Goal: Information Seeking & Learning: Check status

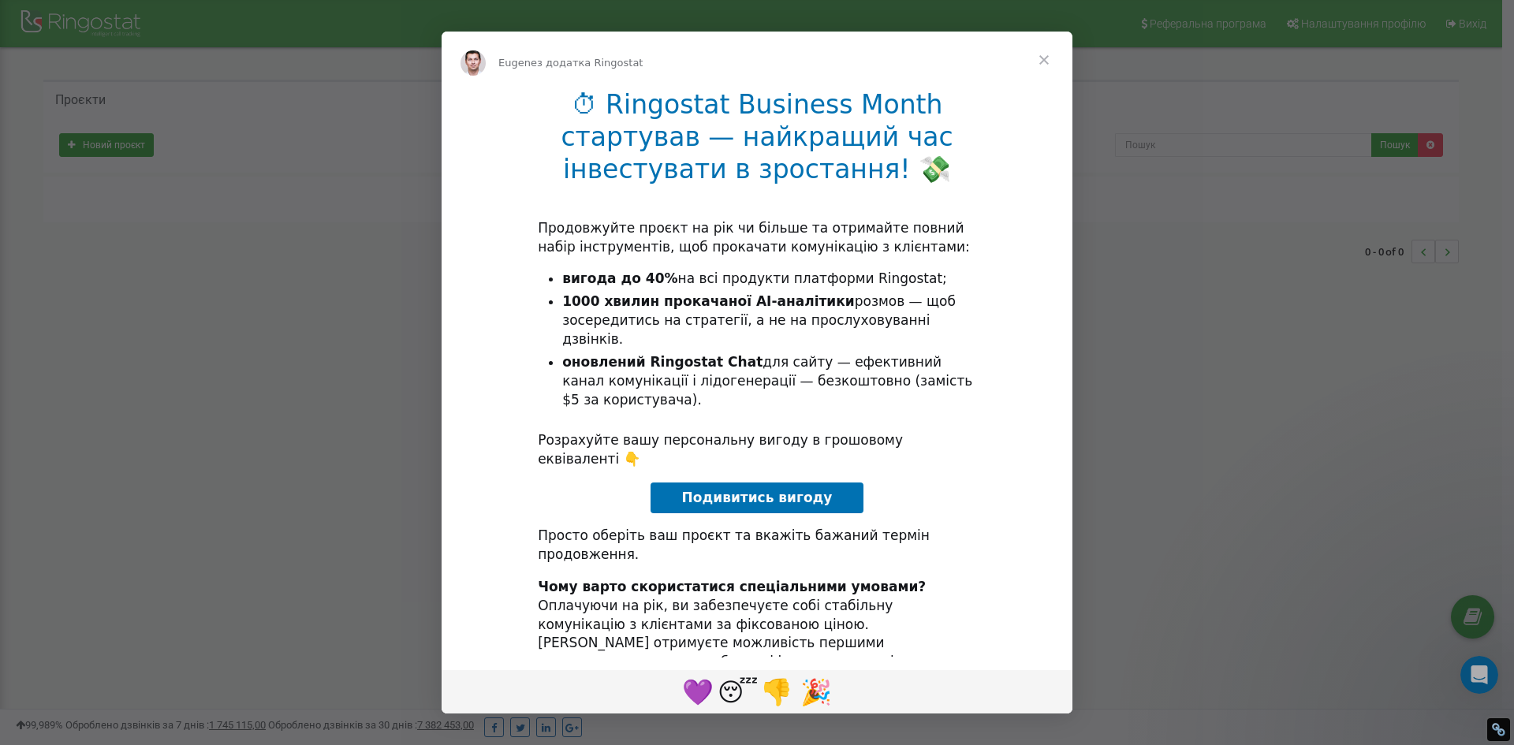
click at [1041, 61] on span "Закрити" at bounding box center [1044, 60] width 57 height 57
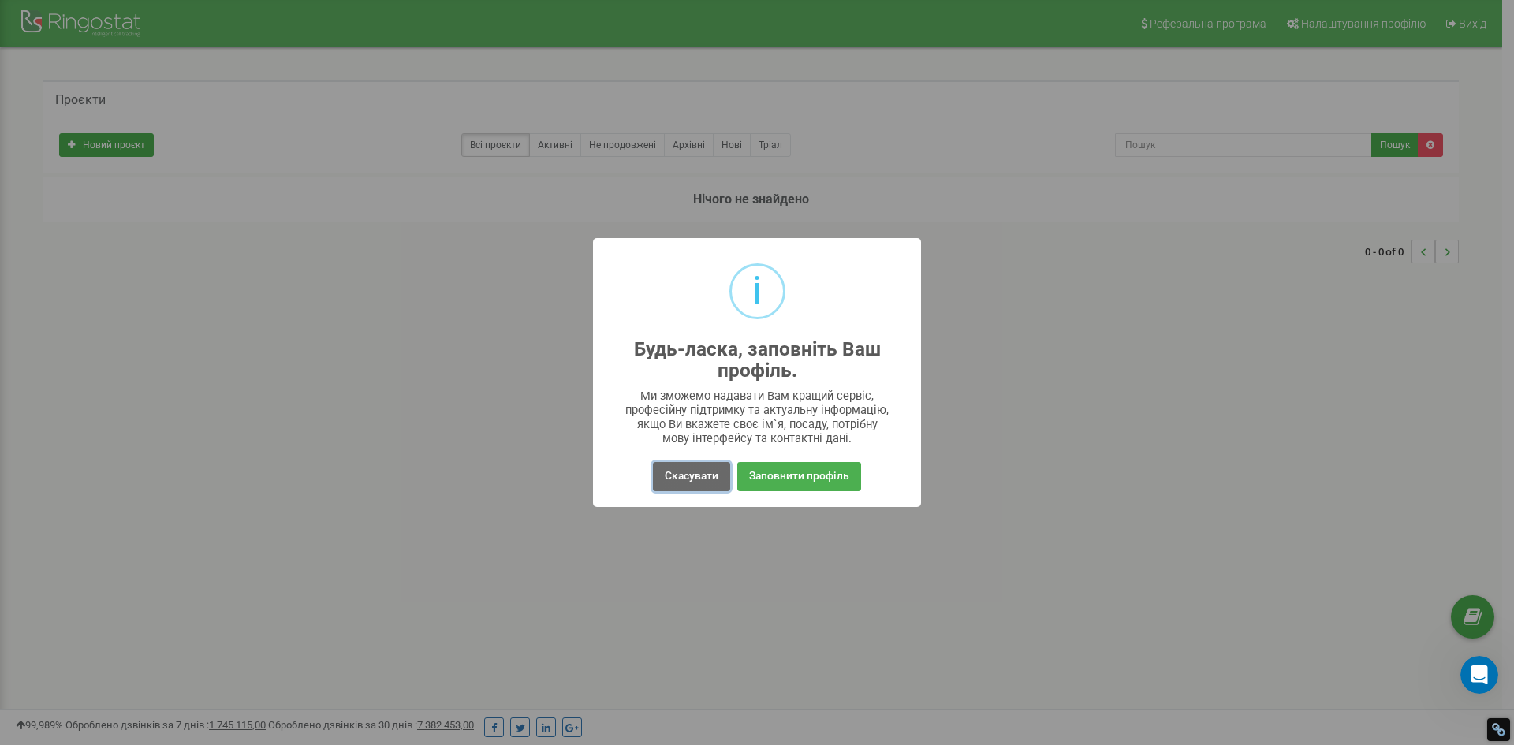
click at [692, 475] on button "Скасувати" at bounding box center [691, 476] width 77 height 29
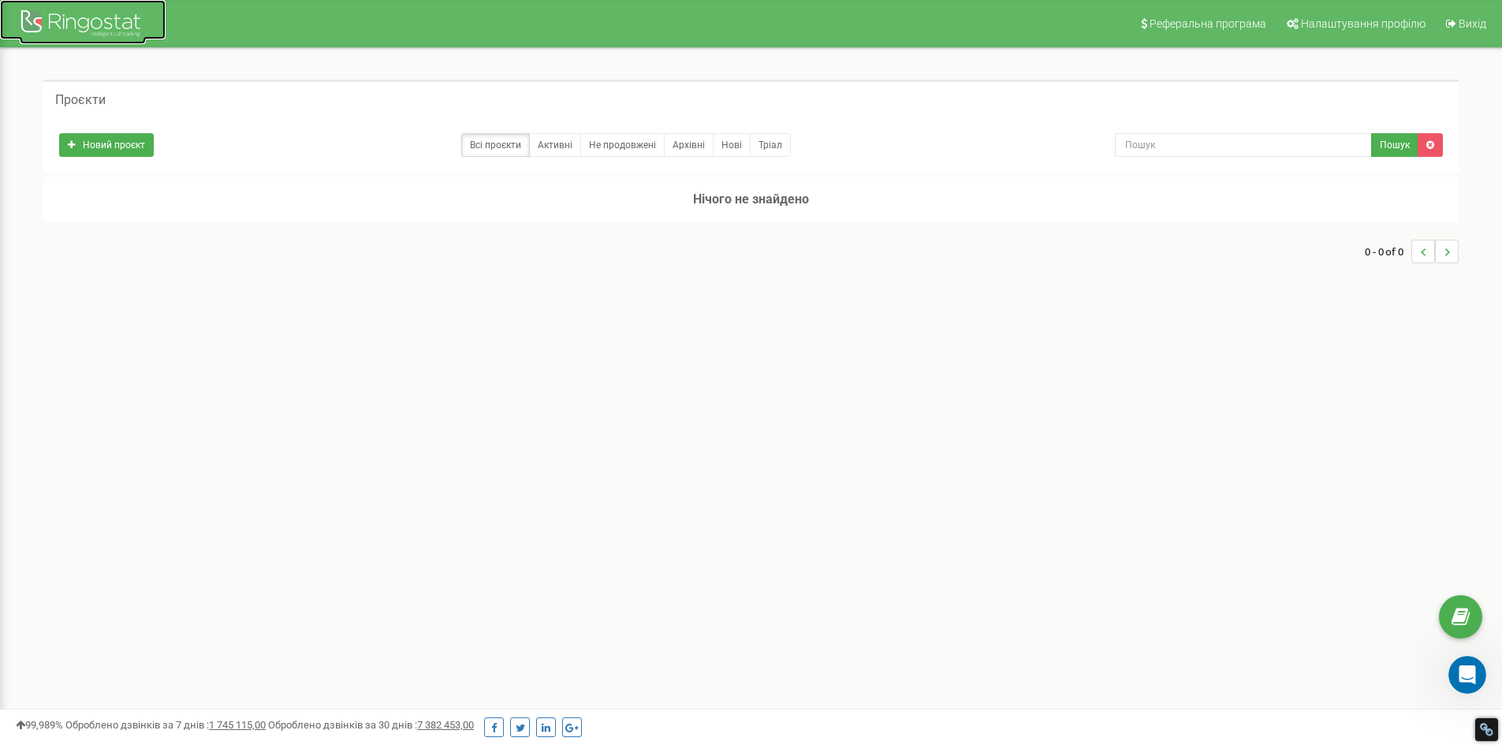
click at [91, 19] on div at bounding box center [83, 25] width 126 height 38
click at [1338, 18] on span "Налаштування профілю" at bounding box center [1363, 23] width 125 height 13
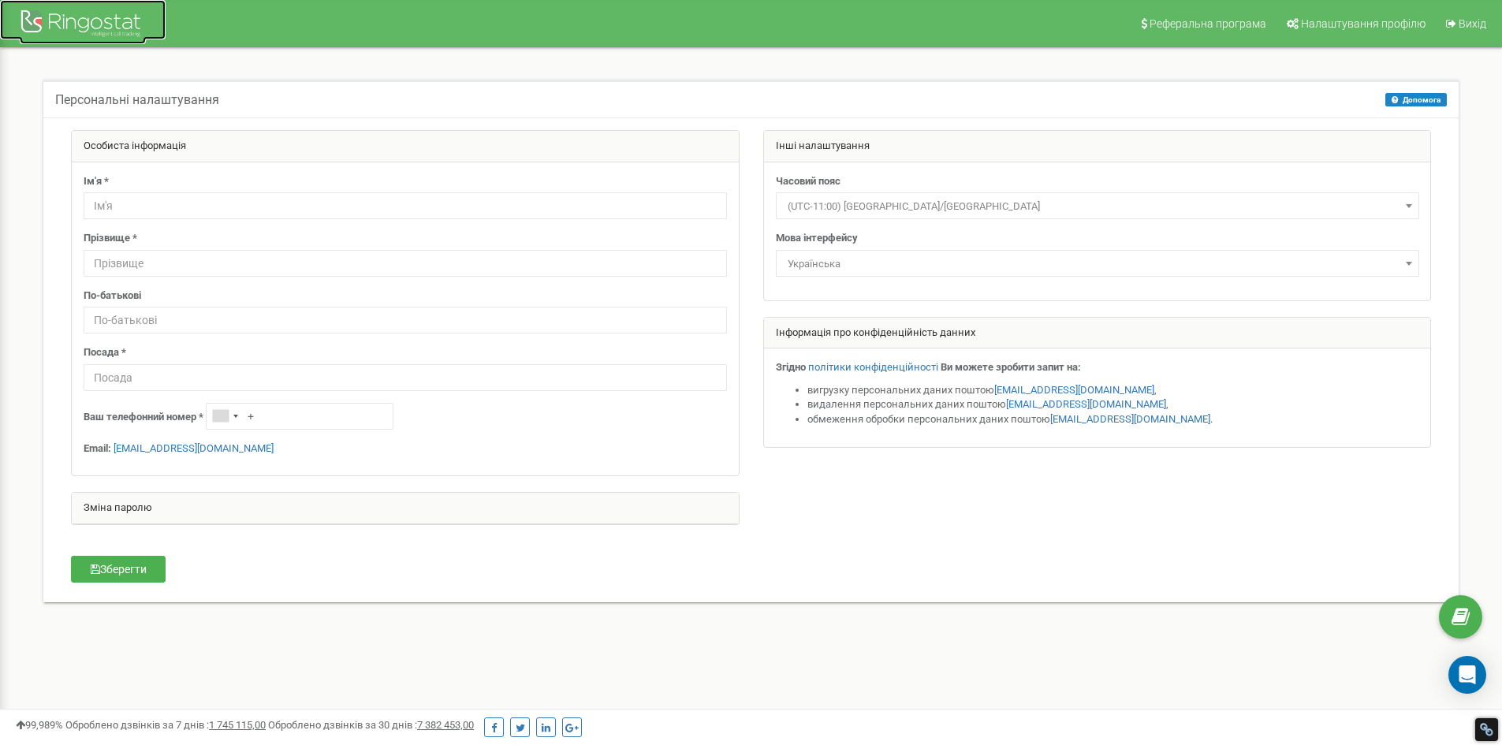
click at [79, 18] on div at bounding box center [83, 25] width 126 height 38
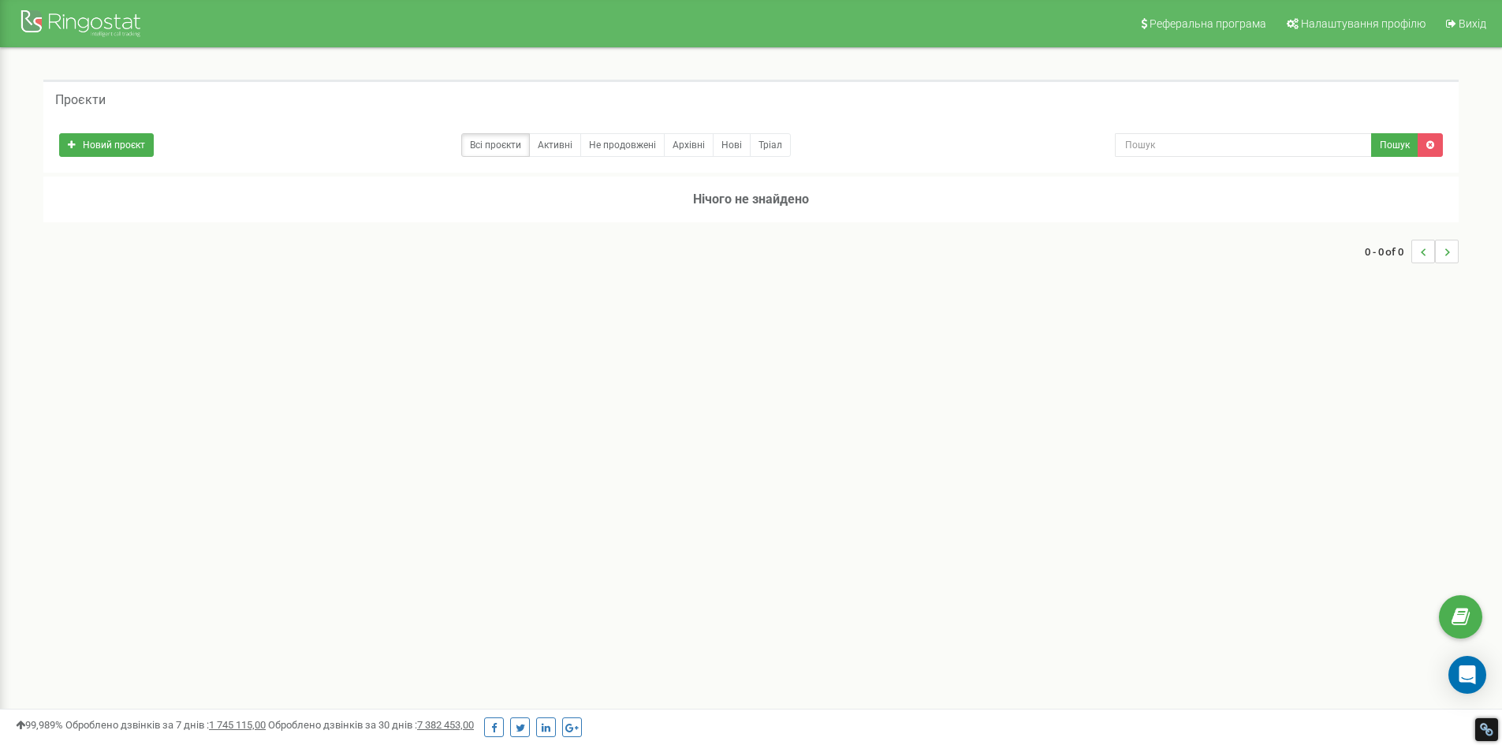
click at [345, 277] on div "0 - 0 of 0" at bounding box center [751, 251] width 1416 height 55
click at [738, 366] on div "Реферальна програма Налаштування профілю Вихід Проєкти Новий проєкт Всі проєкти…" at bounding box center [751, 473] width 1502 height 946
click at [123, 150] on link "Новий проєкт" at bounding box center [106, 145] width 95 height 24
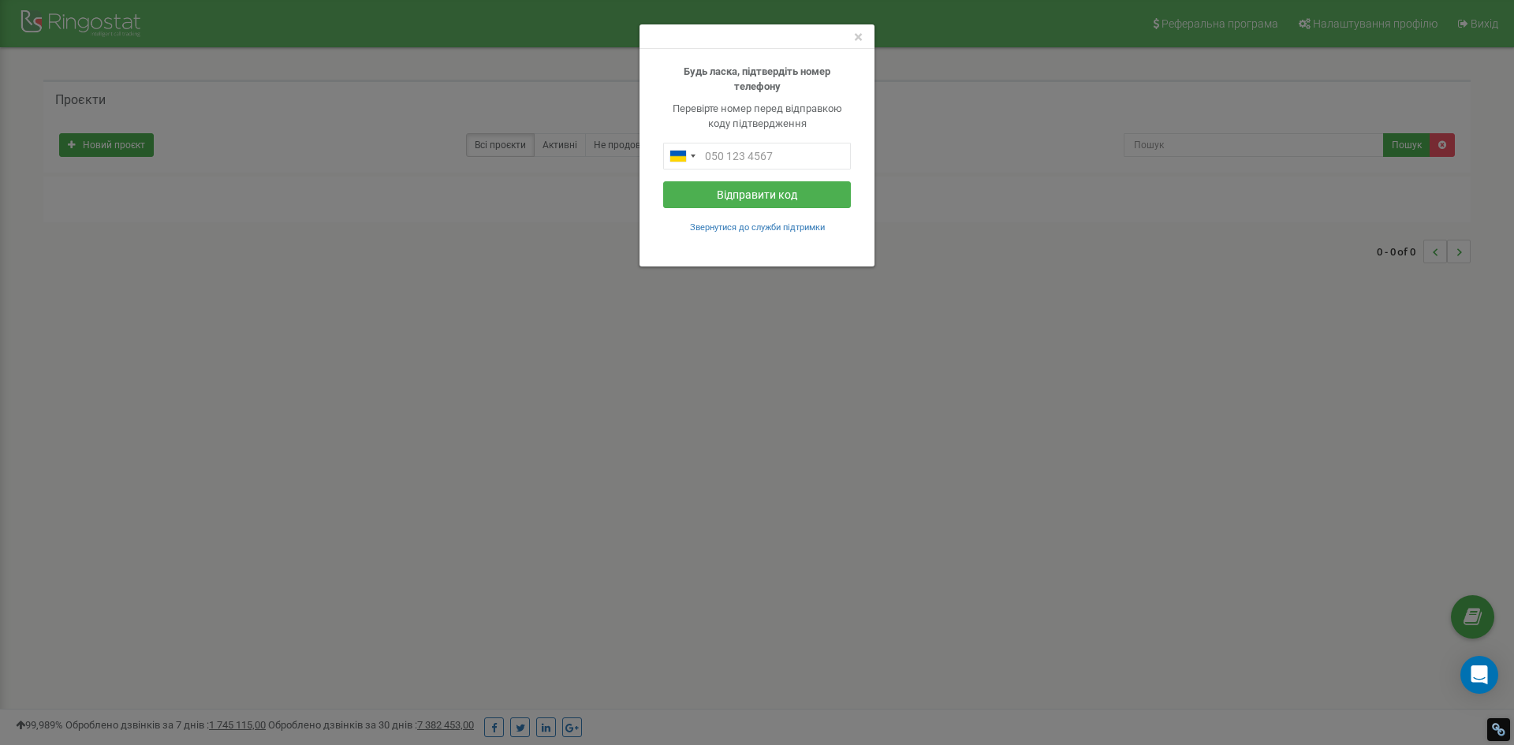
click at [849, 43] on div "×" at bounding box center [757, 36] width 235 height 24
click at [868, 30] on div "×" at bounding box center [757, 36] width 235 height 24
click at [863, 33] on div "×" at bounding box center [757, 36] width 235 height 24
click at [860, 38] on span "×" at bounding box center [858, 37] width 9 height 19
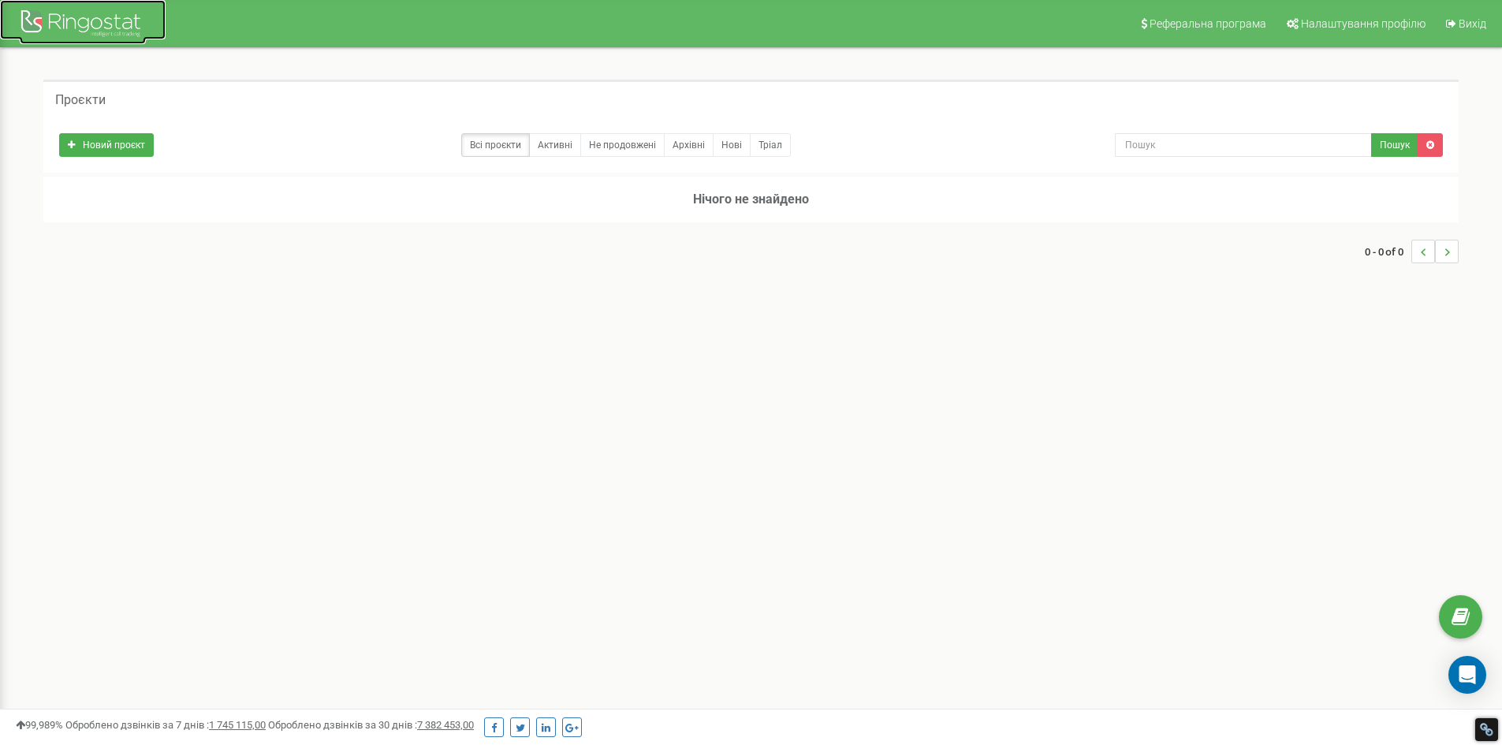
click at [100, 17] on div at bounding box center [83, 25] width 126 height 38
click at [1345, 35] on link "Налаштування профілю" at bounding box center [1355, 23] width 157 height 47
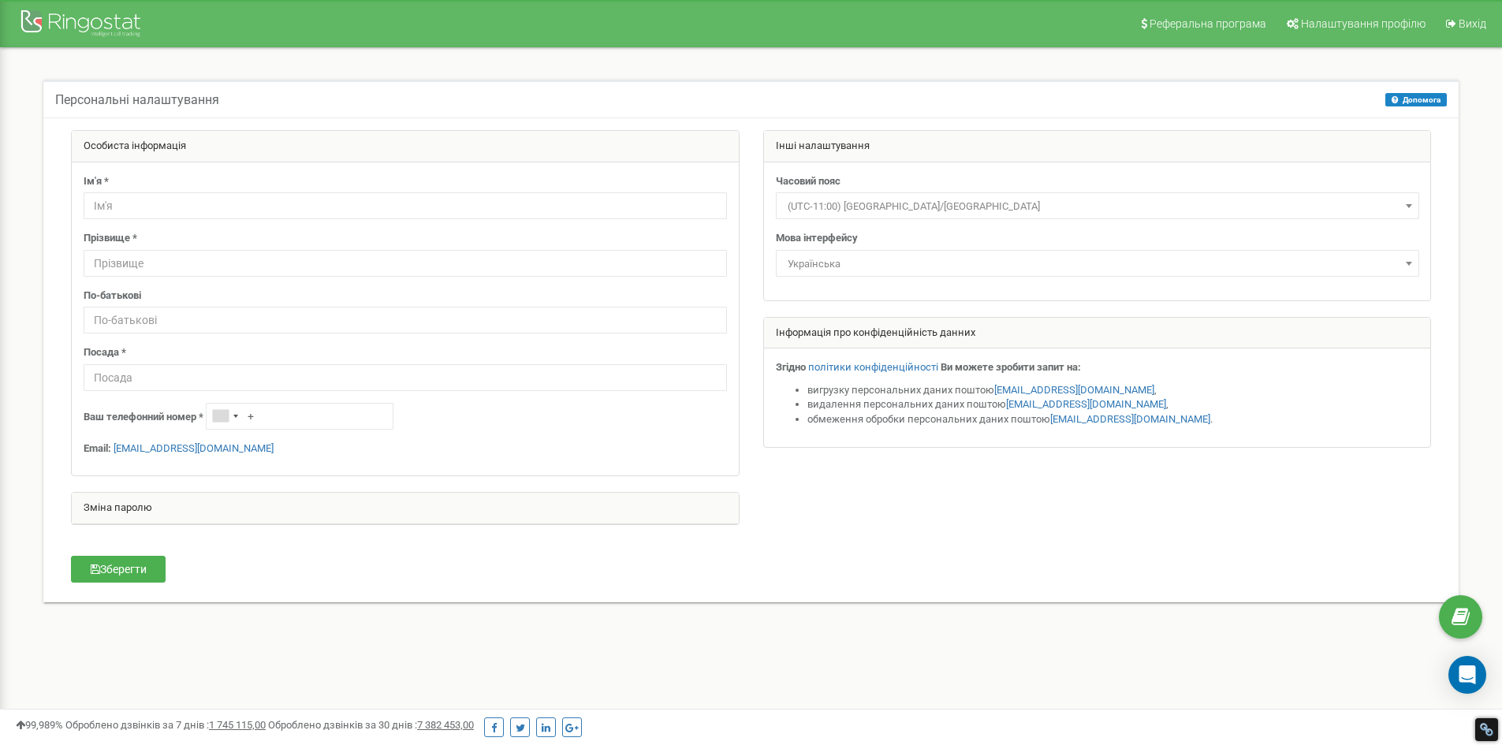
click at [72, 31] on div at bounding box center [83, 25] width 126 height 38
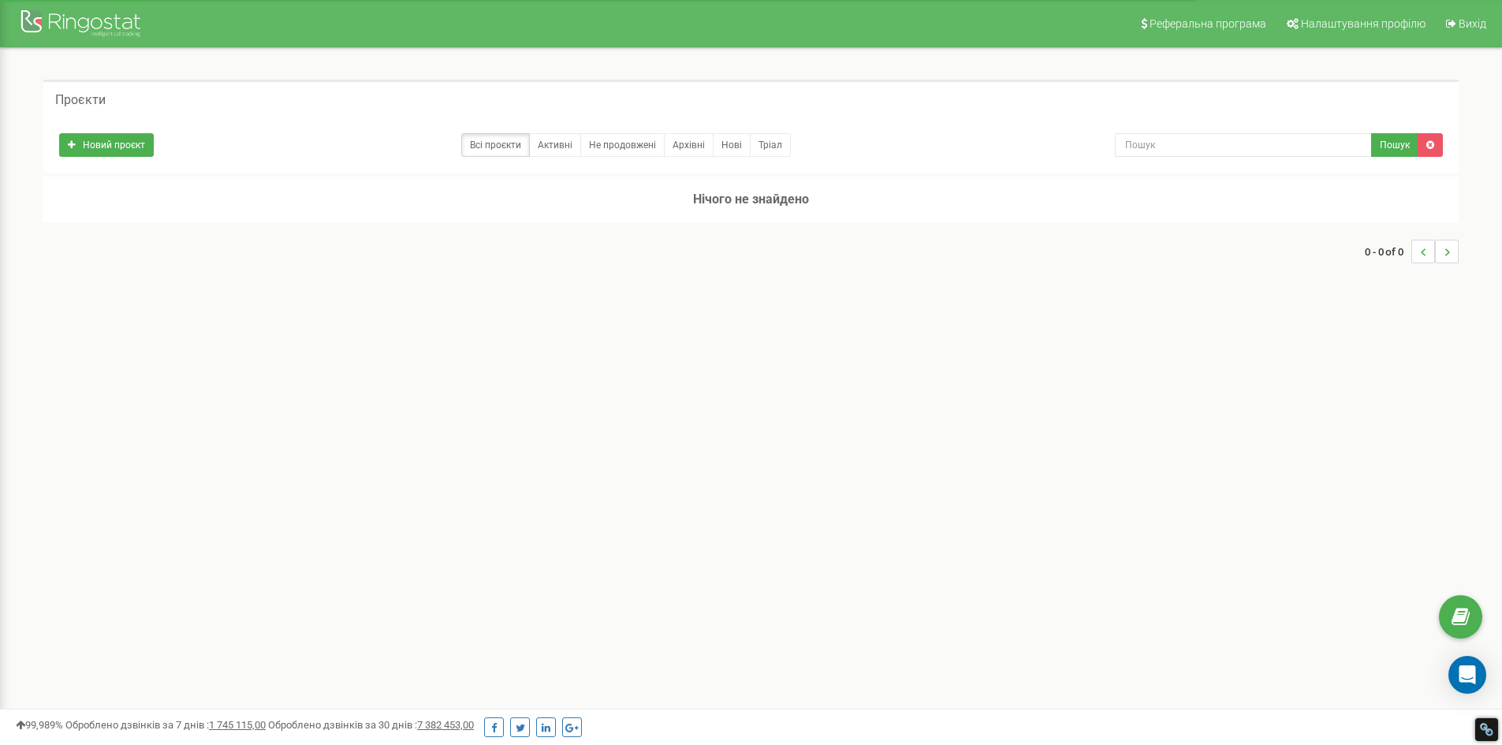
click at [563, 159] on div "Новий проєкт Всі проєкти Активні Не продовжені Архівні Нові Тріал Пошук" at bounding box center [751, 145] width 1416 height 55
click at [565, 145] on link "Активні" at bounding box center [555, 145] width 52 height 24
click at [1465, 684] on icon "Open Intercom Messenger" at bounding box center [1467, 675] width 21 height 21
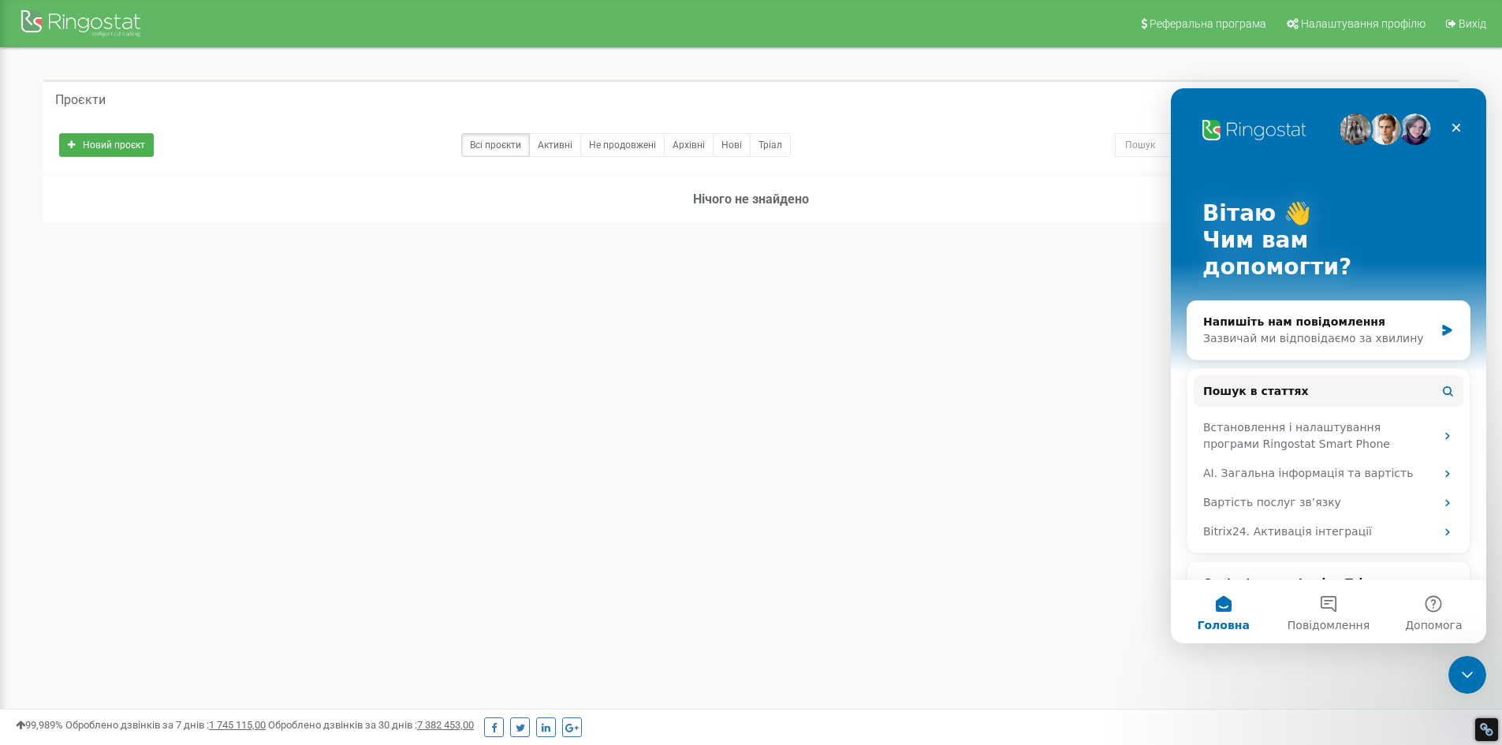
click at [1465, 683] on icon "Закрити програму для спілкування Intercom" at bounding box center [1467, 675] width 19 height 19
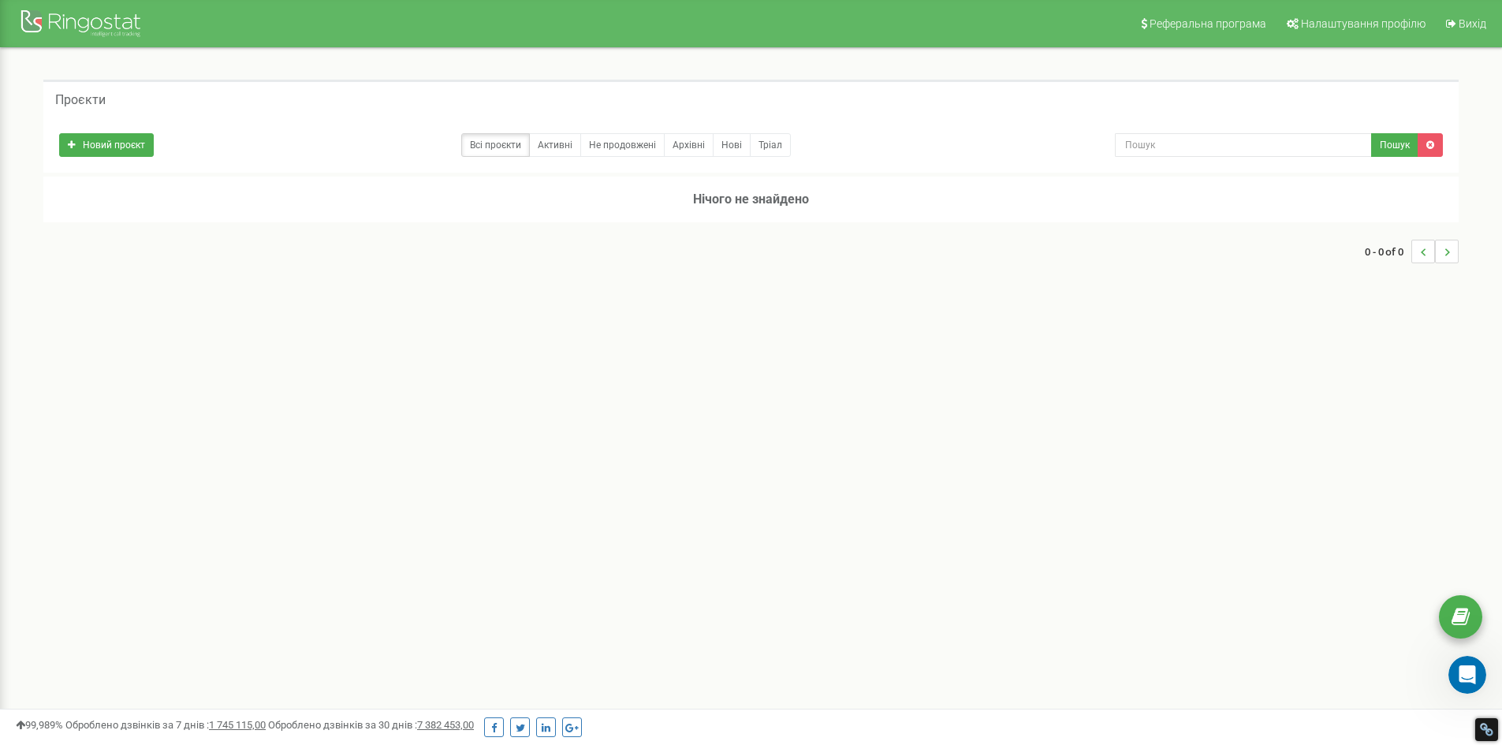
click at [1459, 612] on icon at bounding box center [1461, 618] width 18 height 24
click at [329, 394] on div "Реферальна програма Налаштування профілю Вихід Проєкти Новий проєкт Всі проєкти…" at bounding box center [751, 473] width 1502 height 946
click at [84, 30] on div at bounding box center [83, 25] width 126 height 38
click at [1469, 681] on icon "Open Intercom Messenger" at bounding box center [1467, 675] width 18 height 21
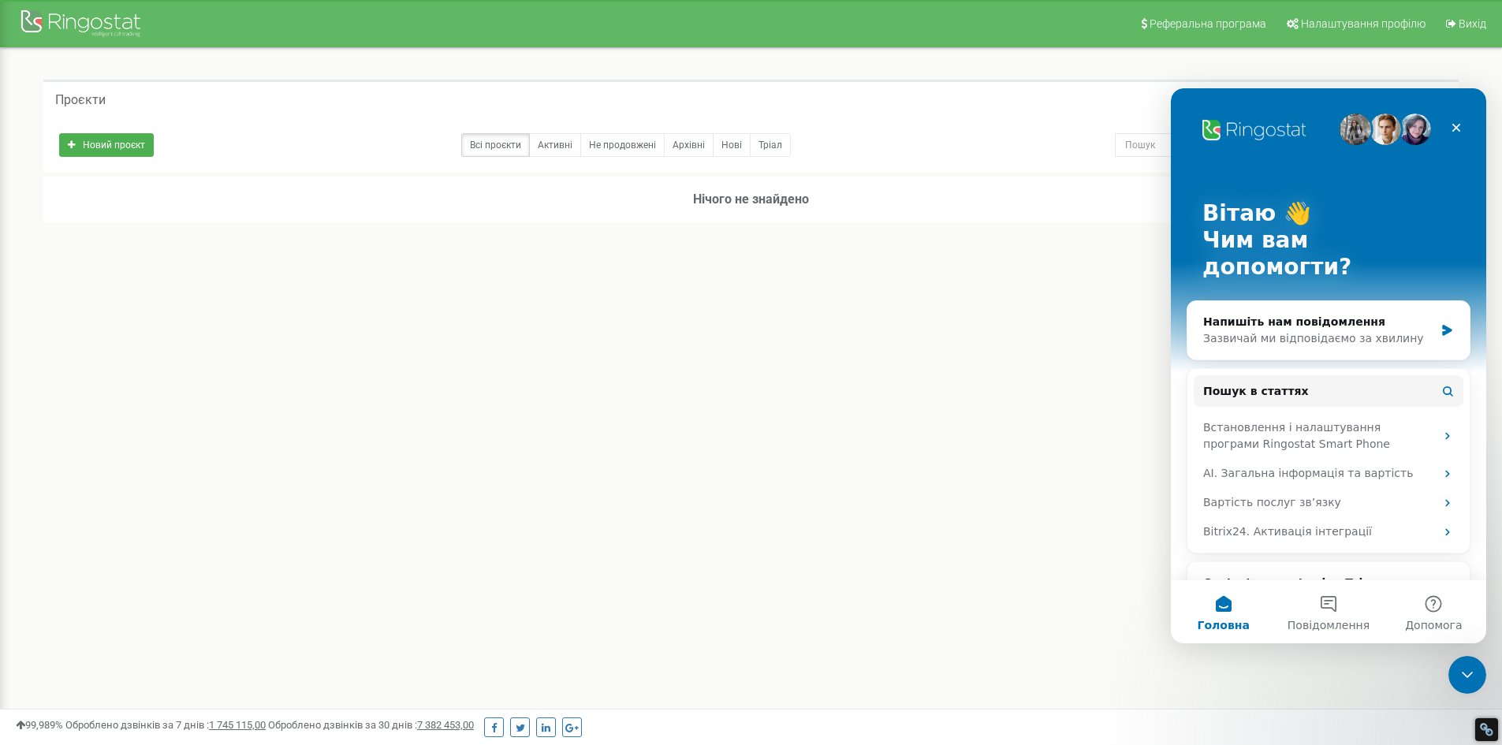
click at [1468, 681] on icon "Закрити програму для спілкування Intercom" at bounding box center [1467, 675] width 19 height 19
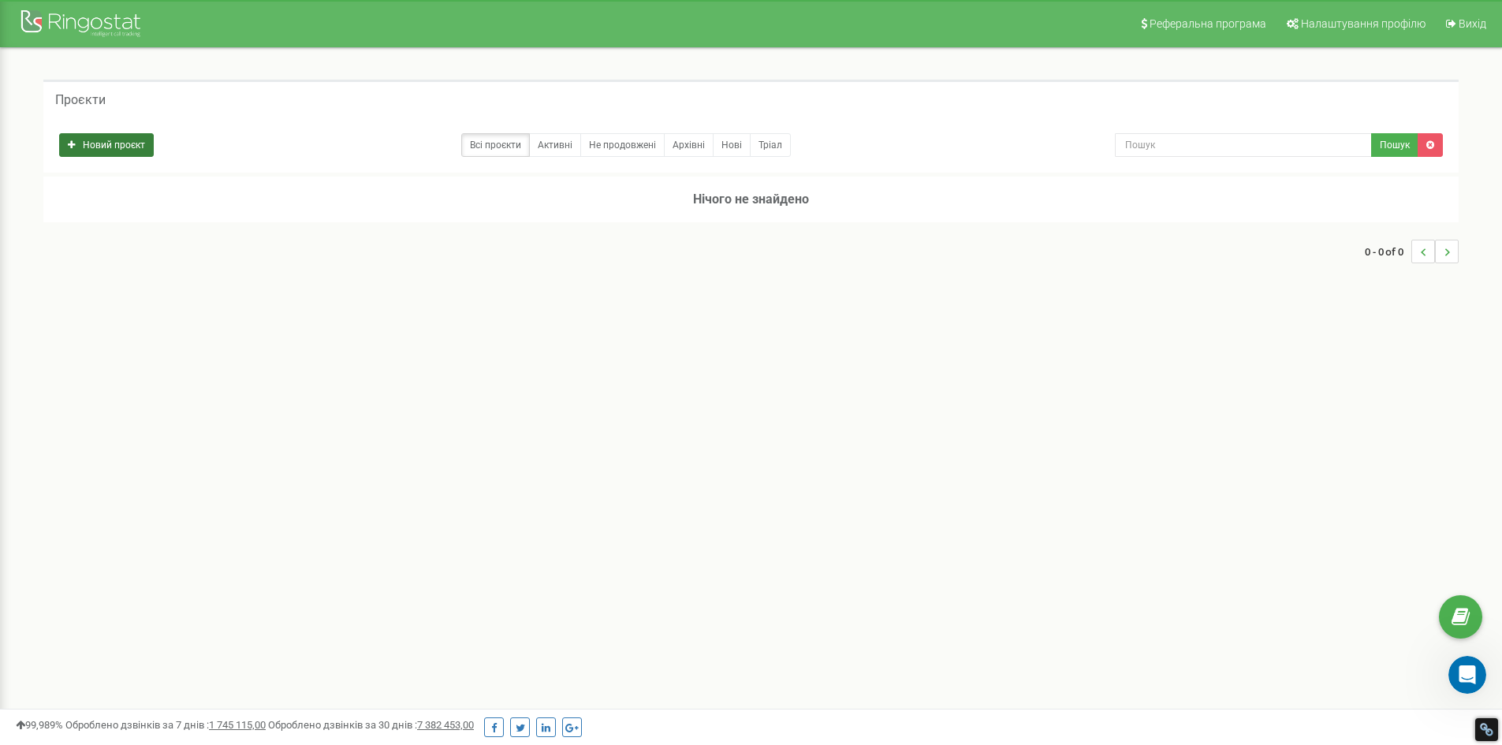
click at [87, 140] on link "Новий проєкт" at bounding box center [106, 145] width 95 height 24
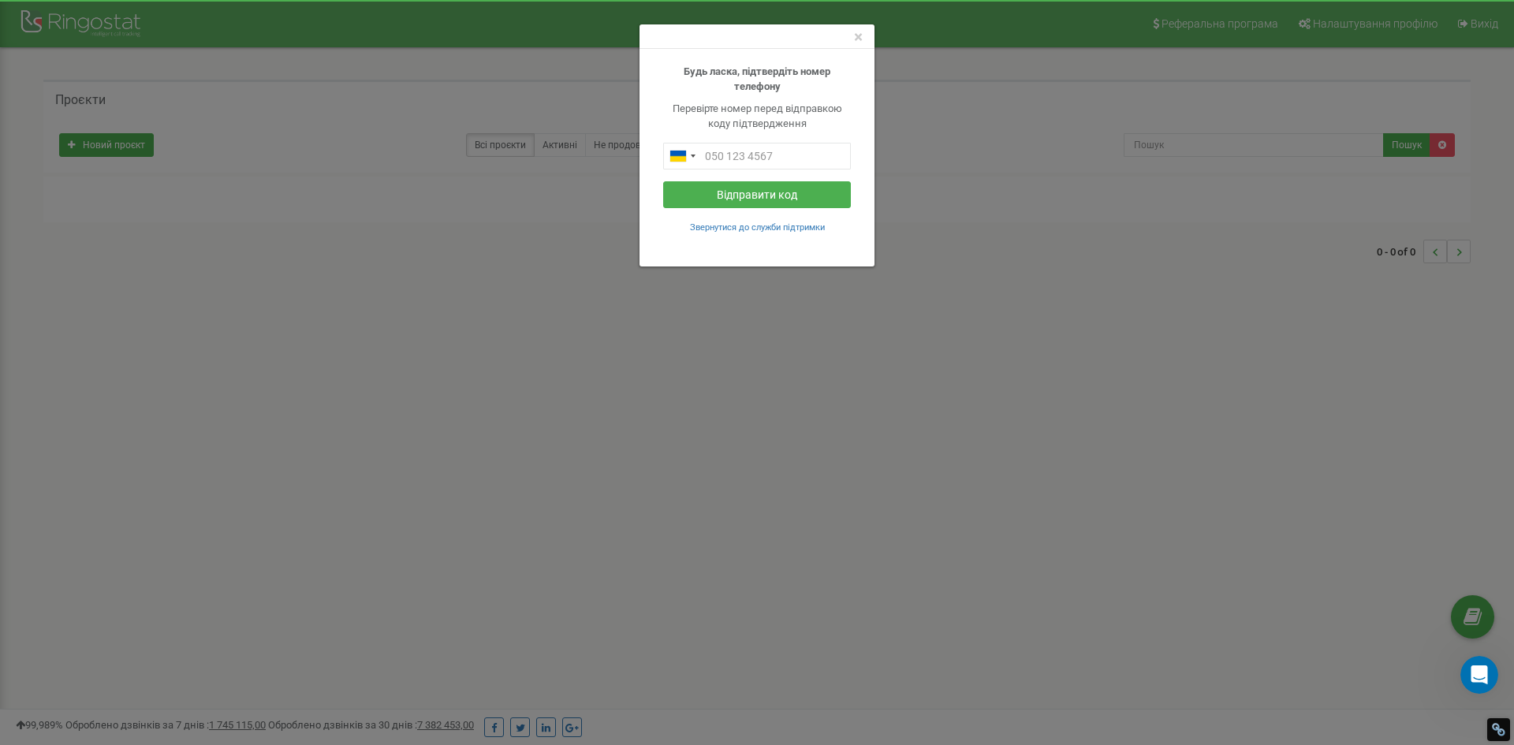
click at [867, 36] on div "×" at bounding box center [757, 36] width 235 height 24
click at [848, 46] on div "×" at bounding box center [757, 36] width 235 height 24
click at [855, 36] on span "×" at bounding box center [858, 37] width 9 height 19
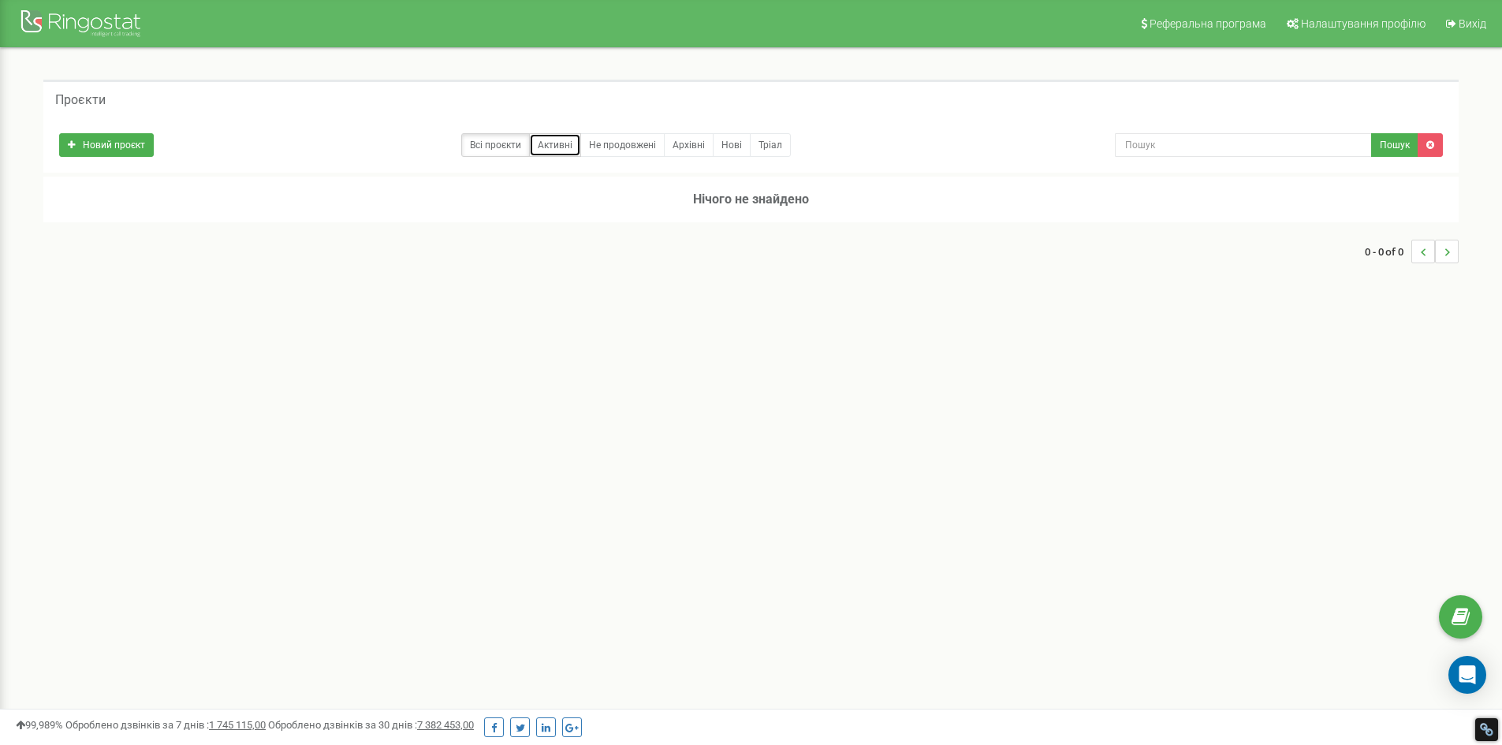
click at [555, 155] on link "Активні" at bounding box center [555, 145] width 52 height 24
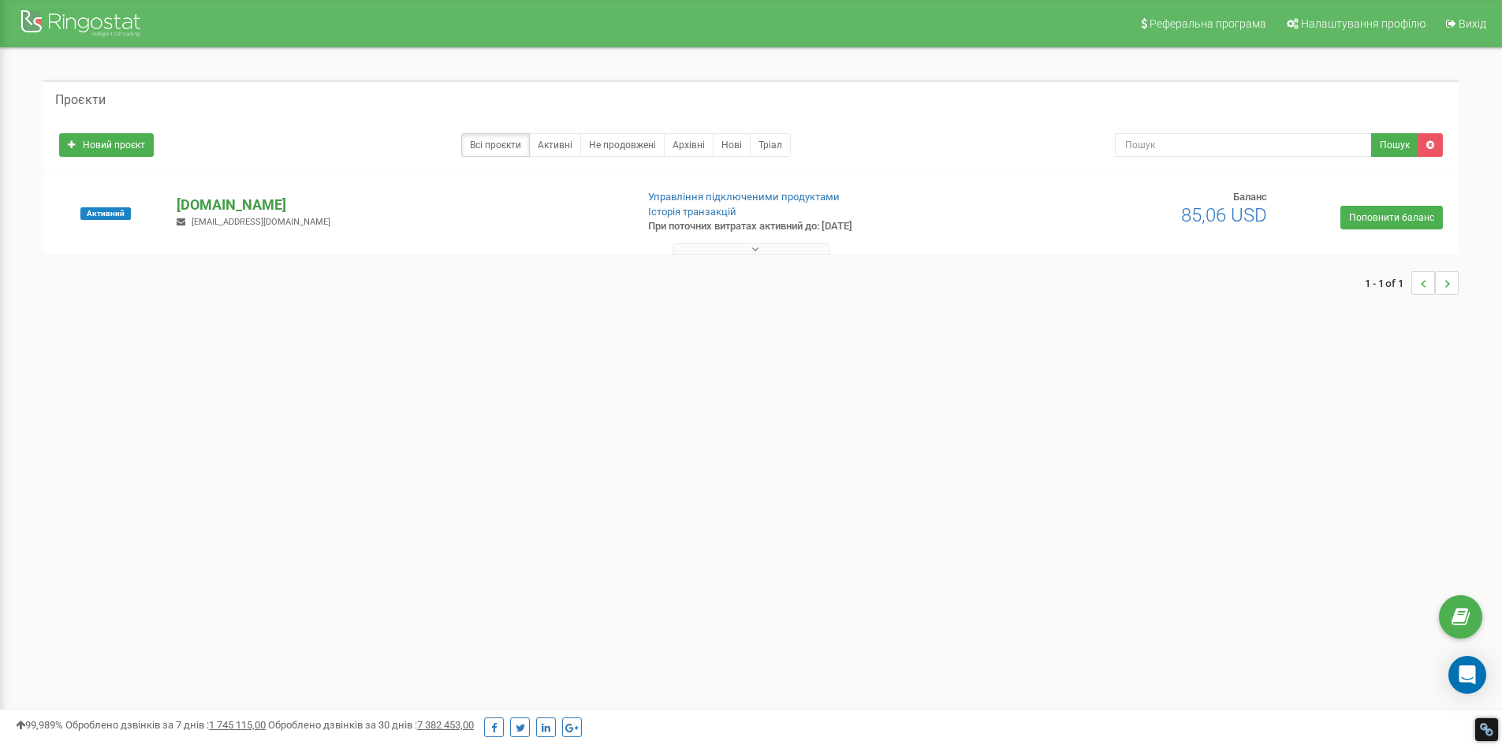
click at [197, 199] on p "[DOMAIN_NAME]" at bounding box center [400, 205] width 446 height 21
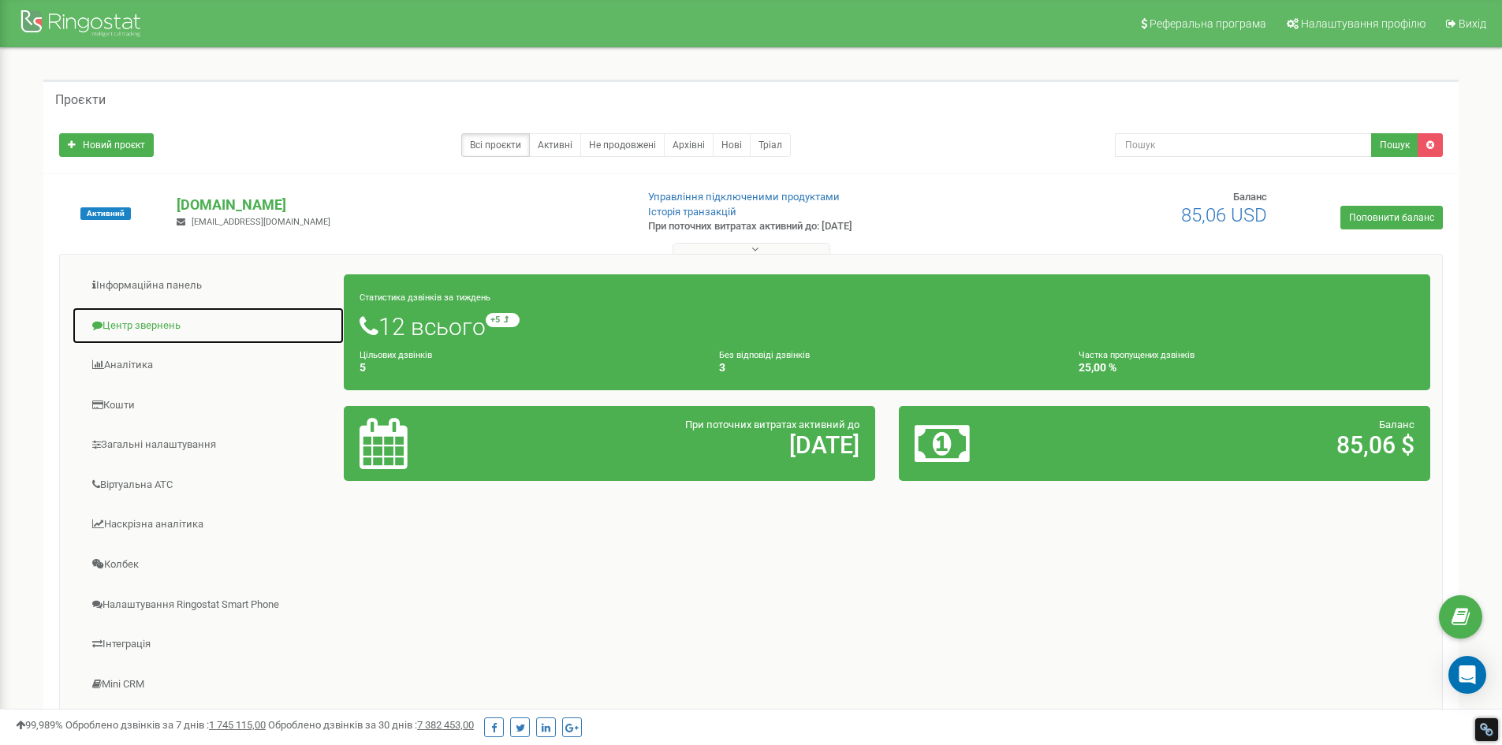
click at [181, 330] on link "Центр звернень" at bounding box center [208, 326] width 273 height 39
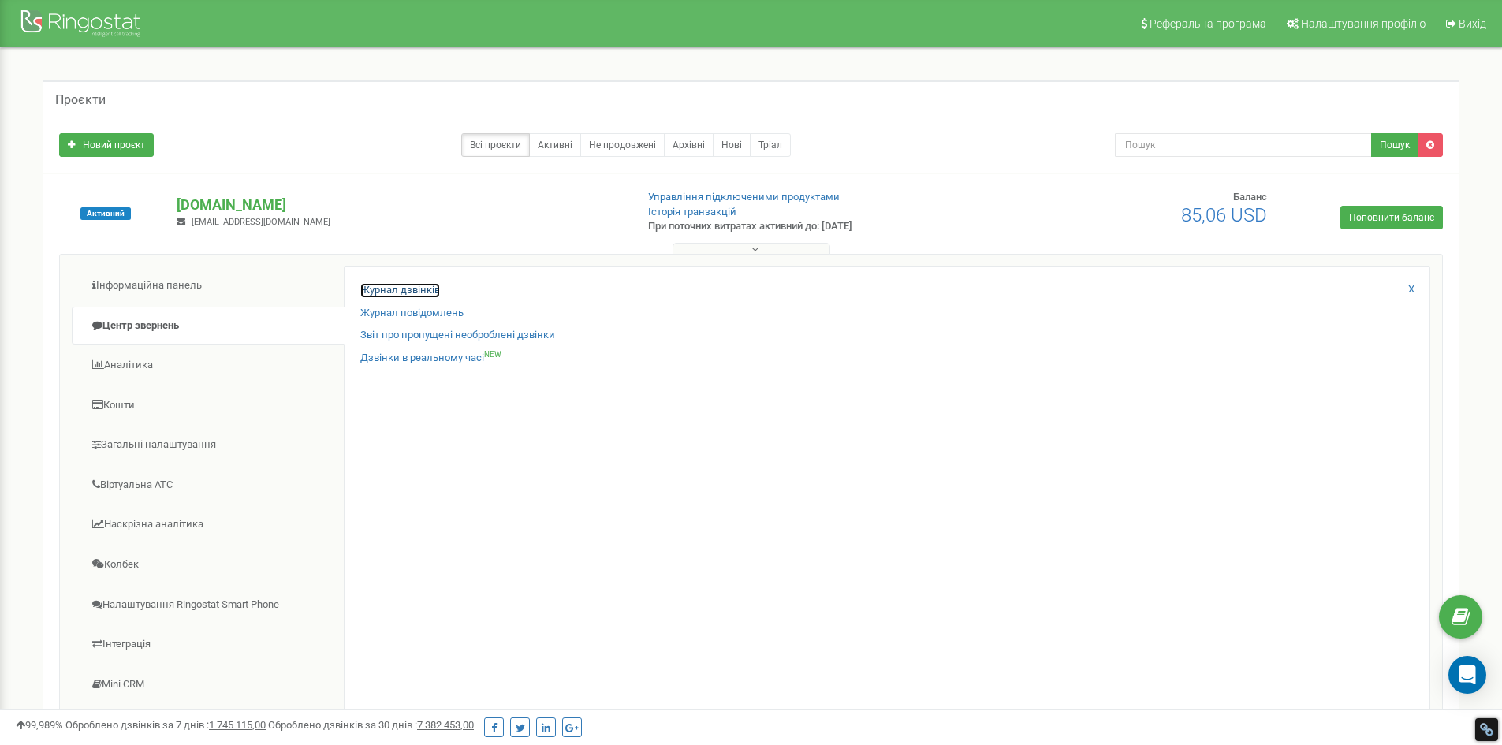
click at [405, 289] on link "Журнал дзвінків" at bounding box center [400, 290] width 80 height 15
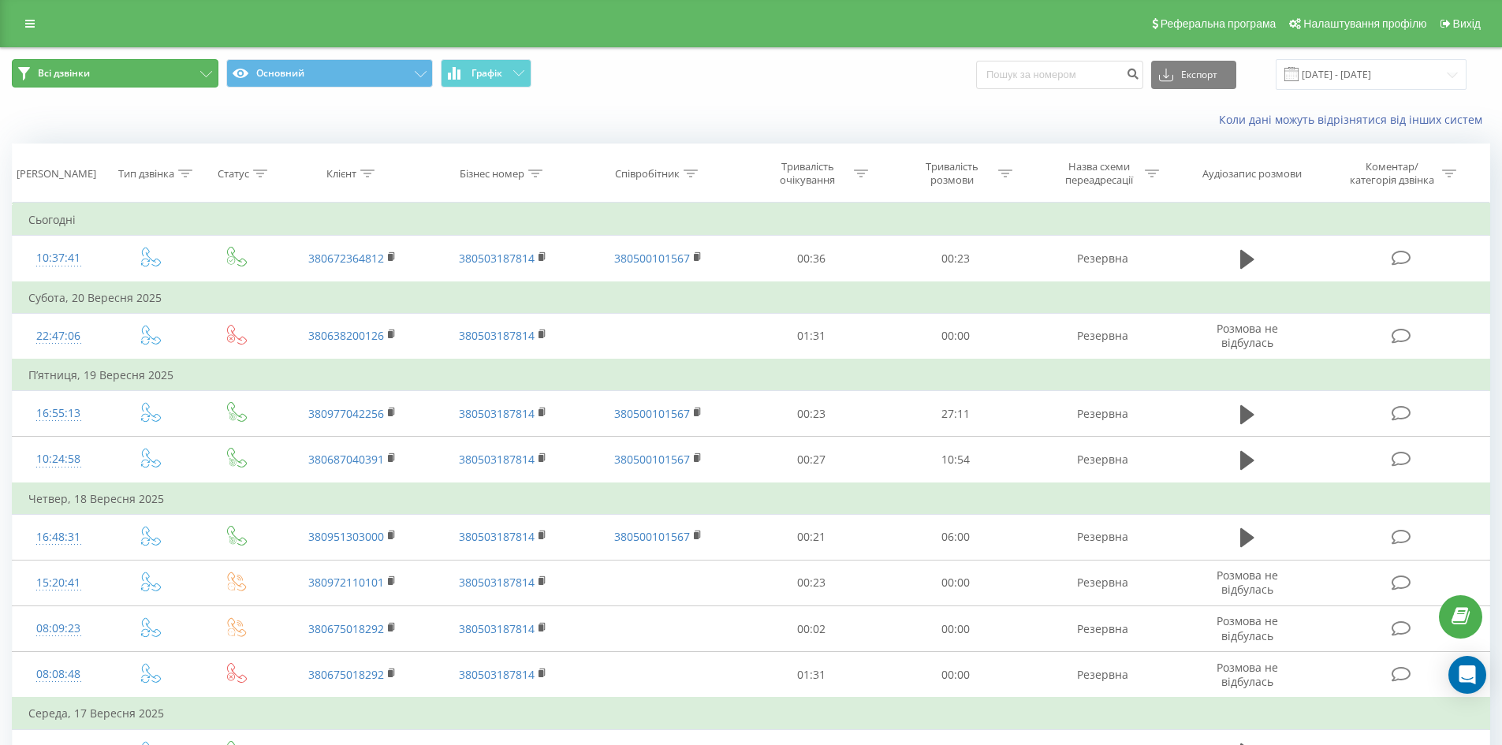
click at [182, 76] on button "Всі дзвінки" at bounding box center [115, 73] width 207 height 28
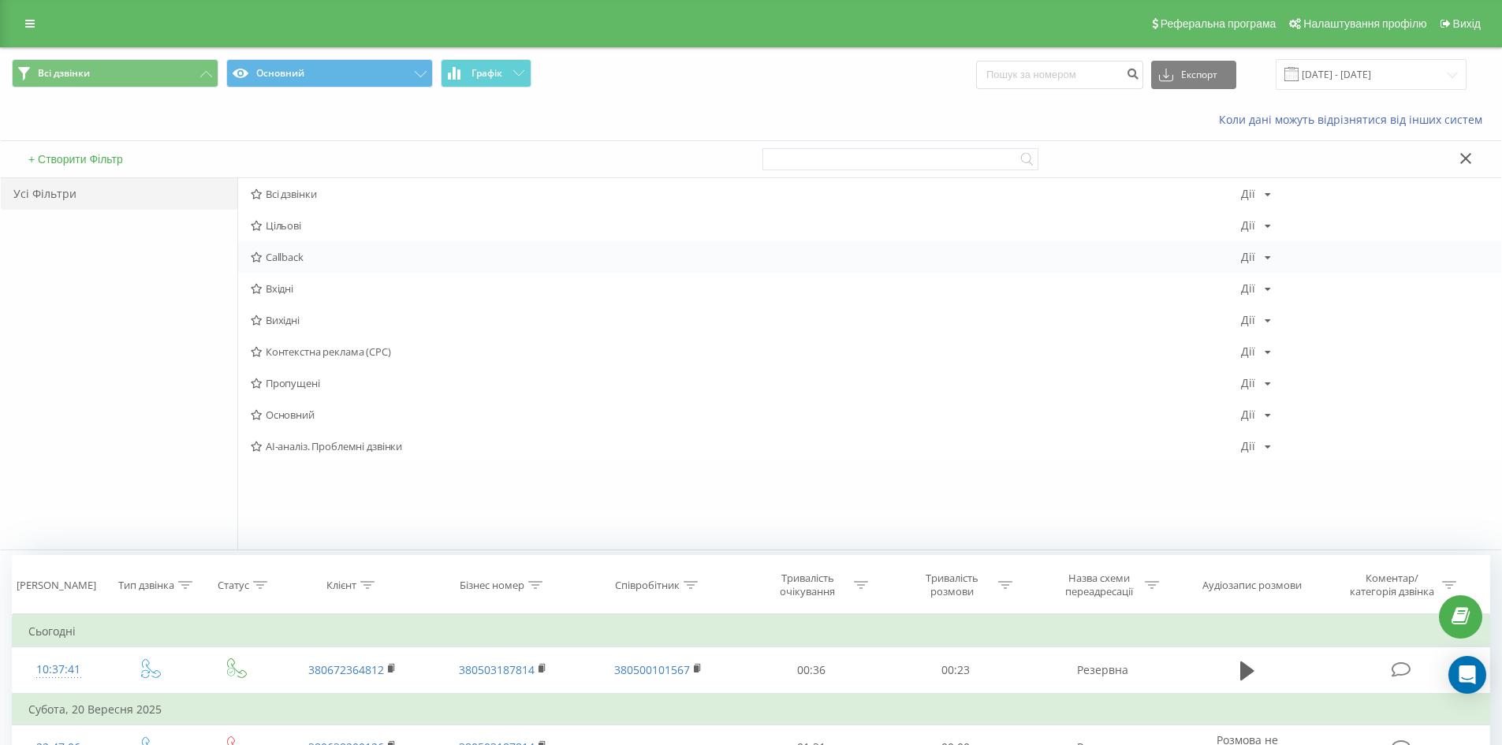
click at [282, 256] on span "Callback" at bounding box center [746, 257] width 991 height 11
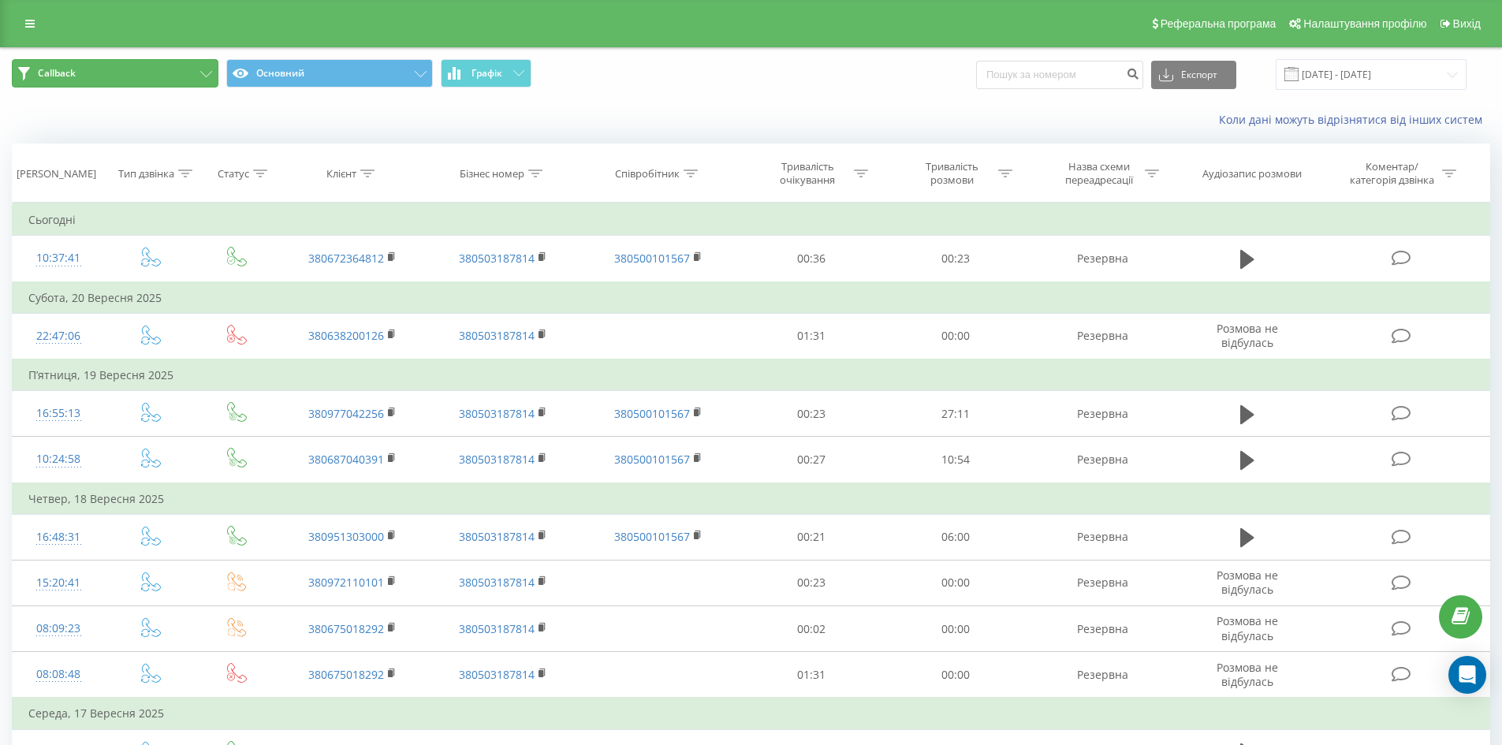
click at [47, 69] on span "Callback" at bounding box center [57, 73] width 38 height 13
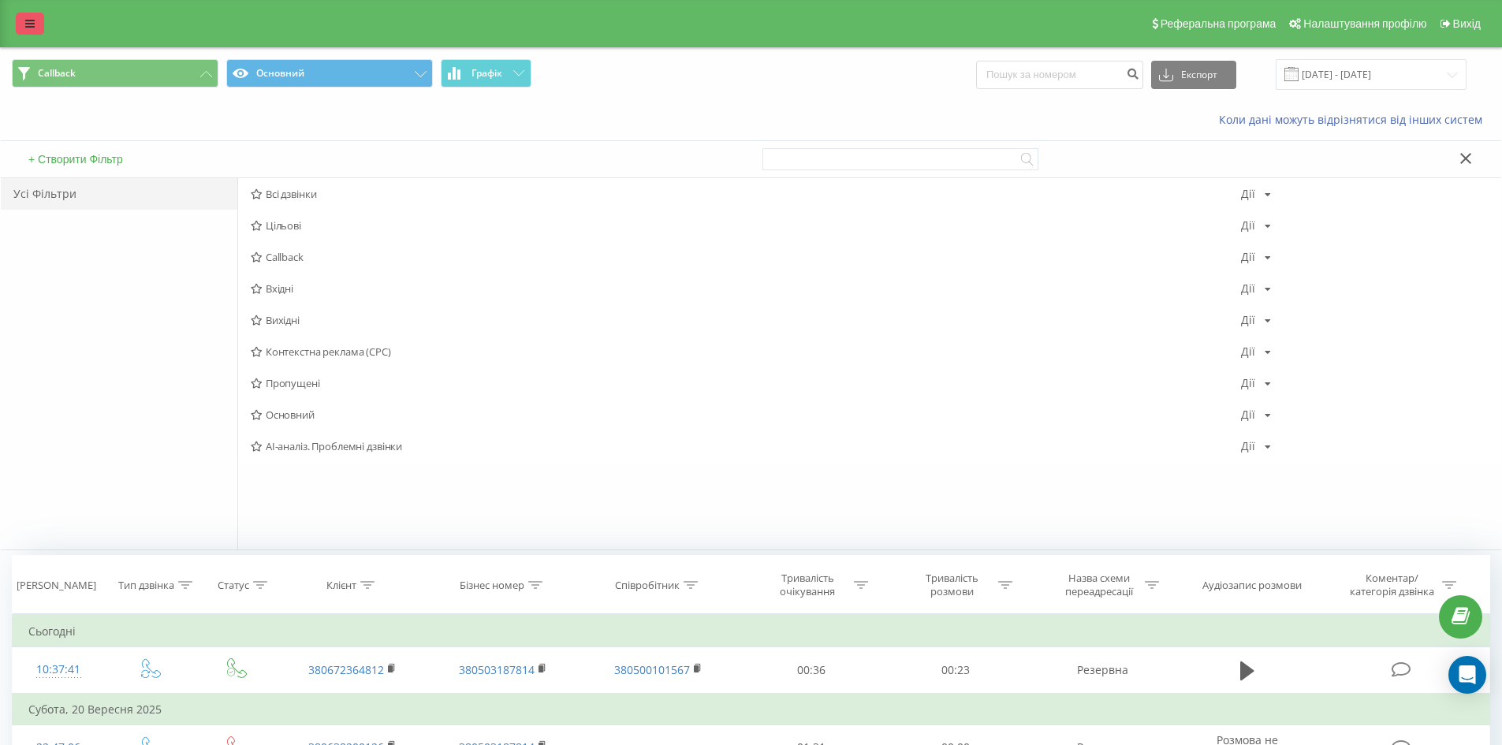
click at [32, 33] on link at bounding box center [30, 24] width 28 height 22
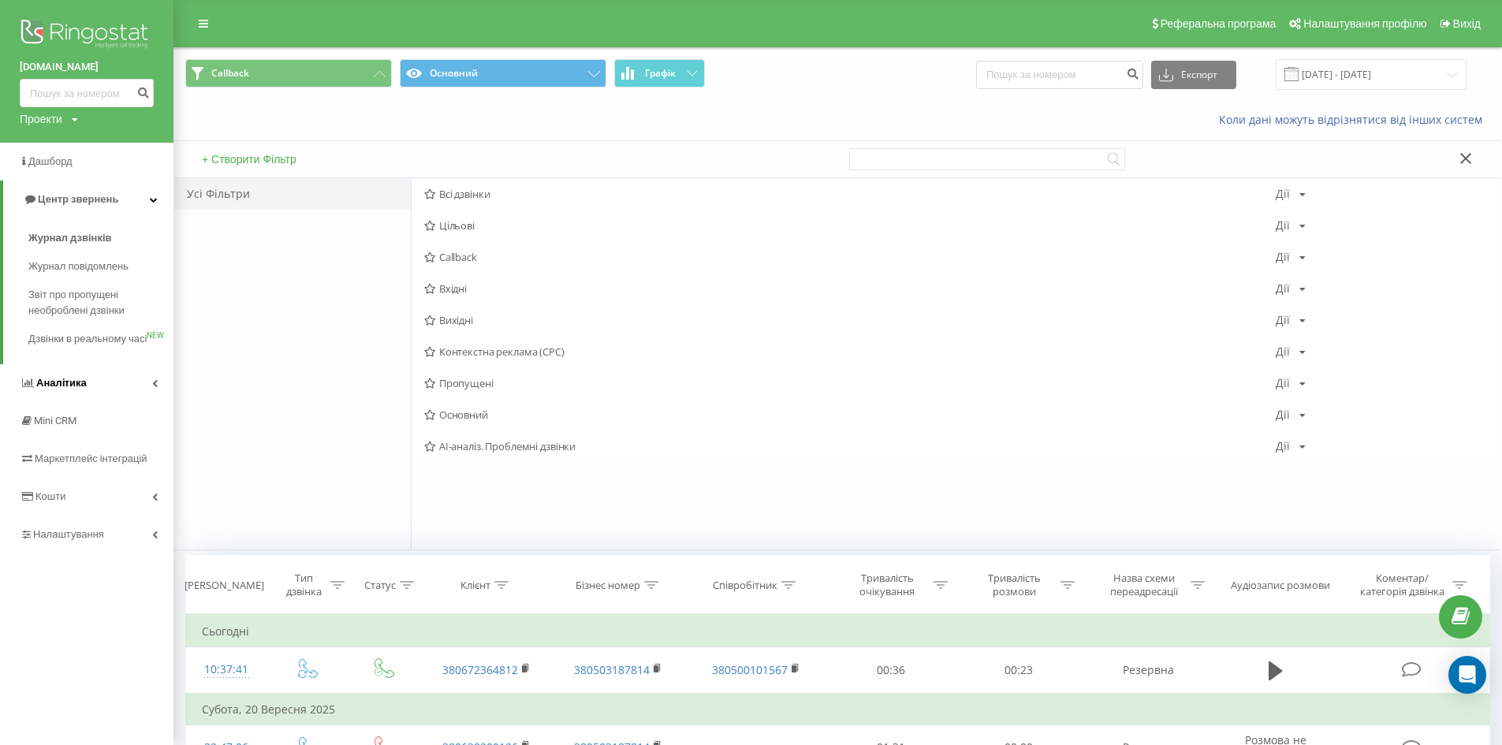
click at [63, 389] on span "Аналiтика" at bounding box center [61, 383] width 50 height 12
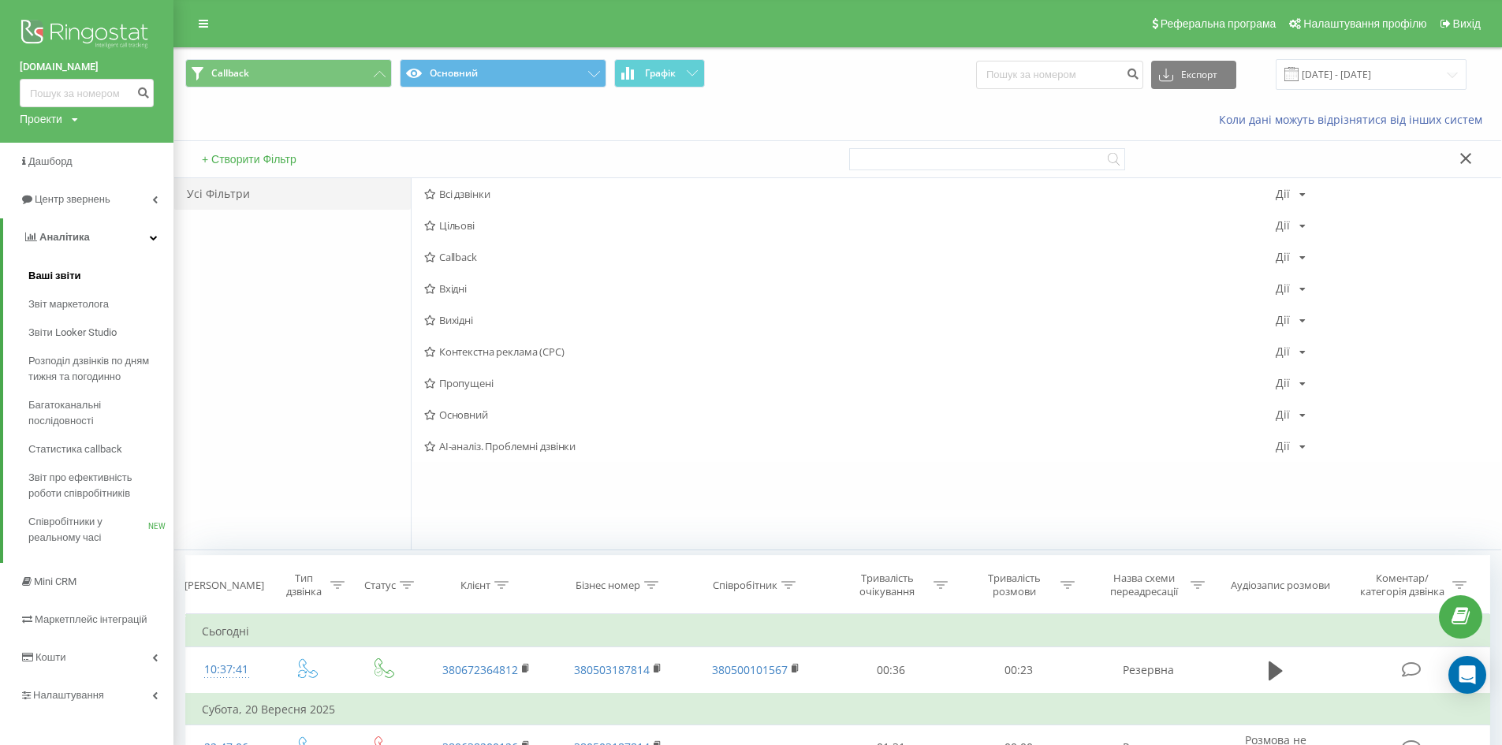
click at [86, 276] on link "Ваші звіти" at bounding box center [100, 276] width 145 height 28
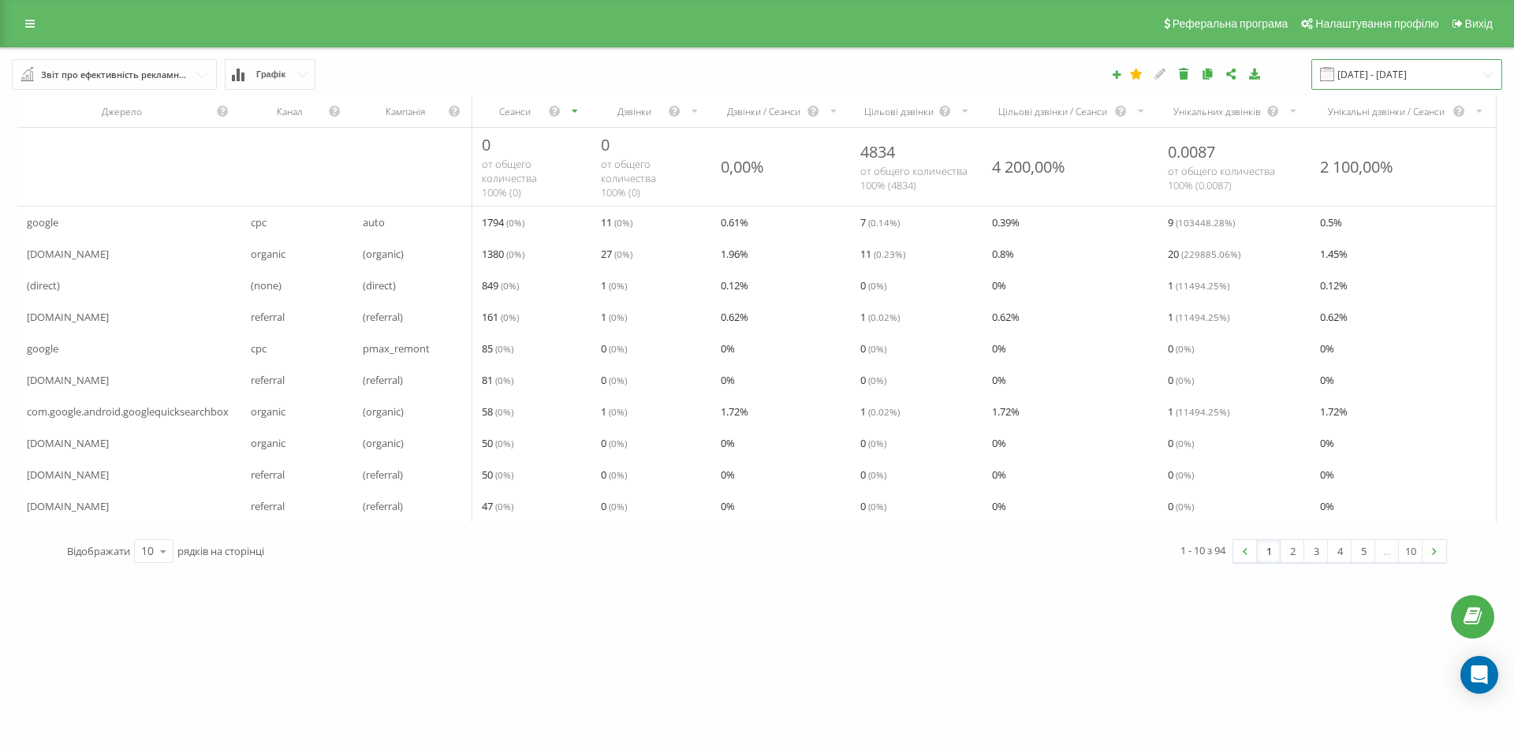
click at [1409, 67] on input "22.08.2025 - 22.09.2025" at bounding box center [1407, 74] width 191 height 31
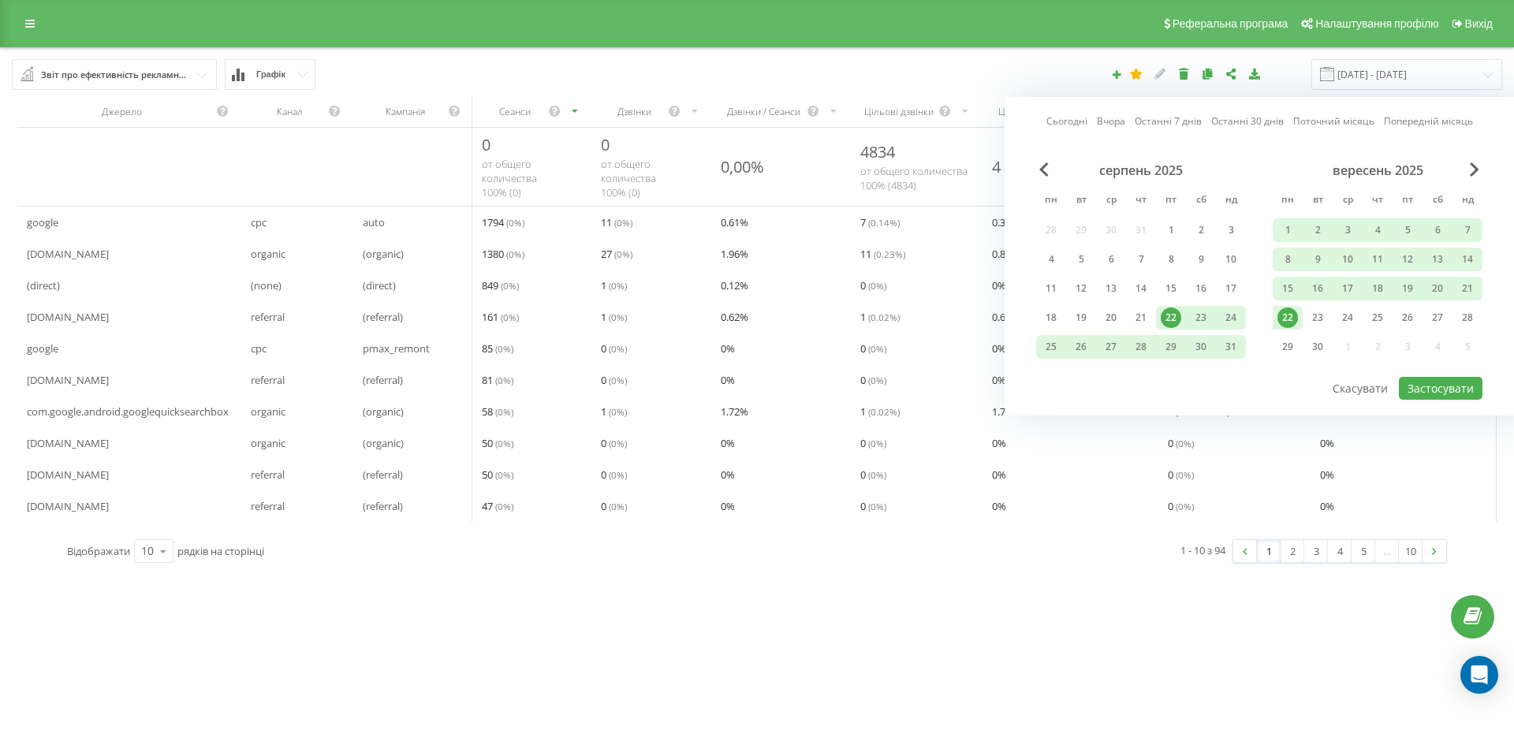
click at [1290, 321] on div "22" at bounding box center [1288, 318] width 21 height 21
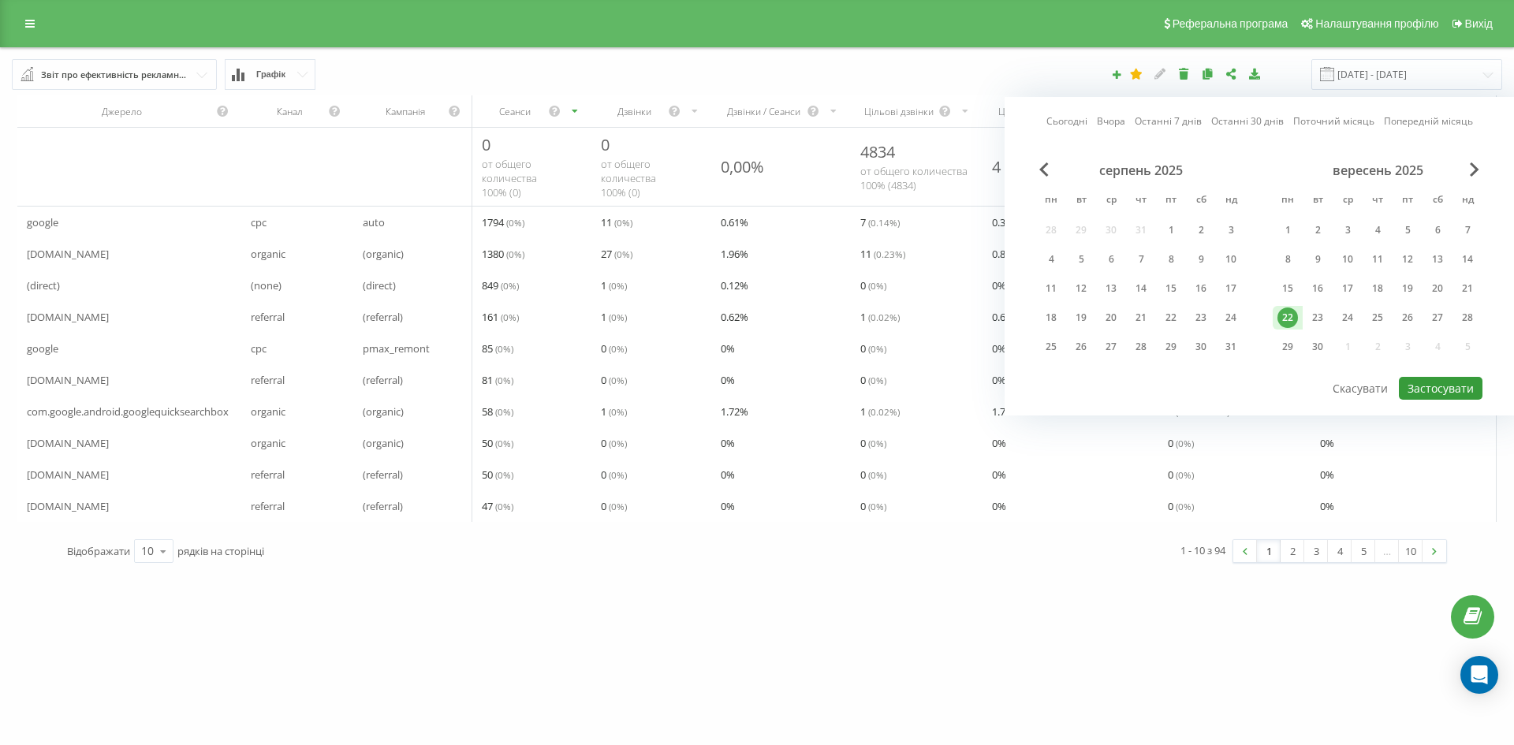
click at [1439, 393] on button "Застосувати" at bounding box center [1441, 388] width 84 height 23
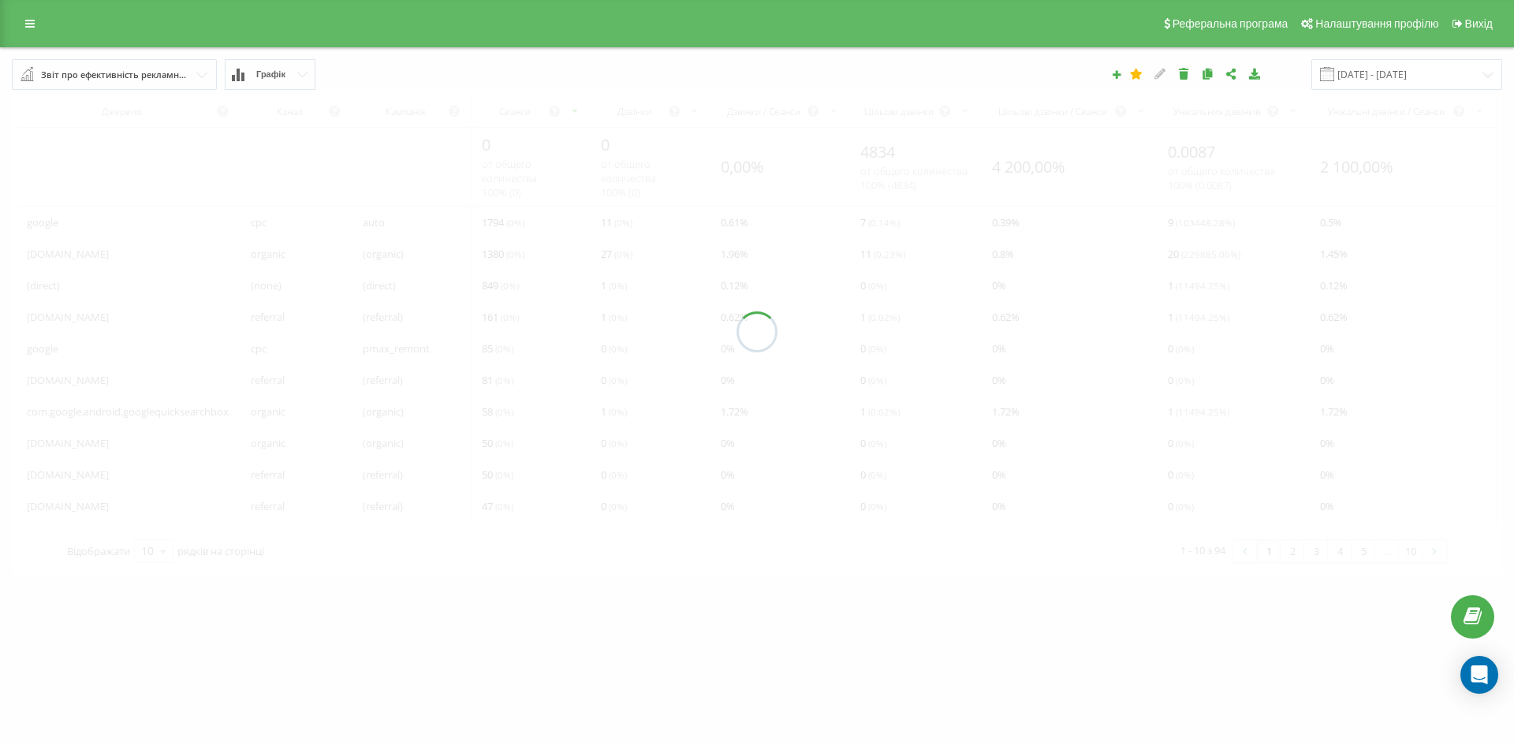
type input "22.09.2025 - 22.09.2025"
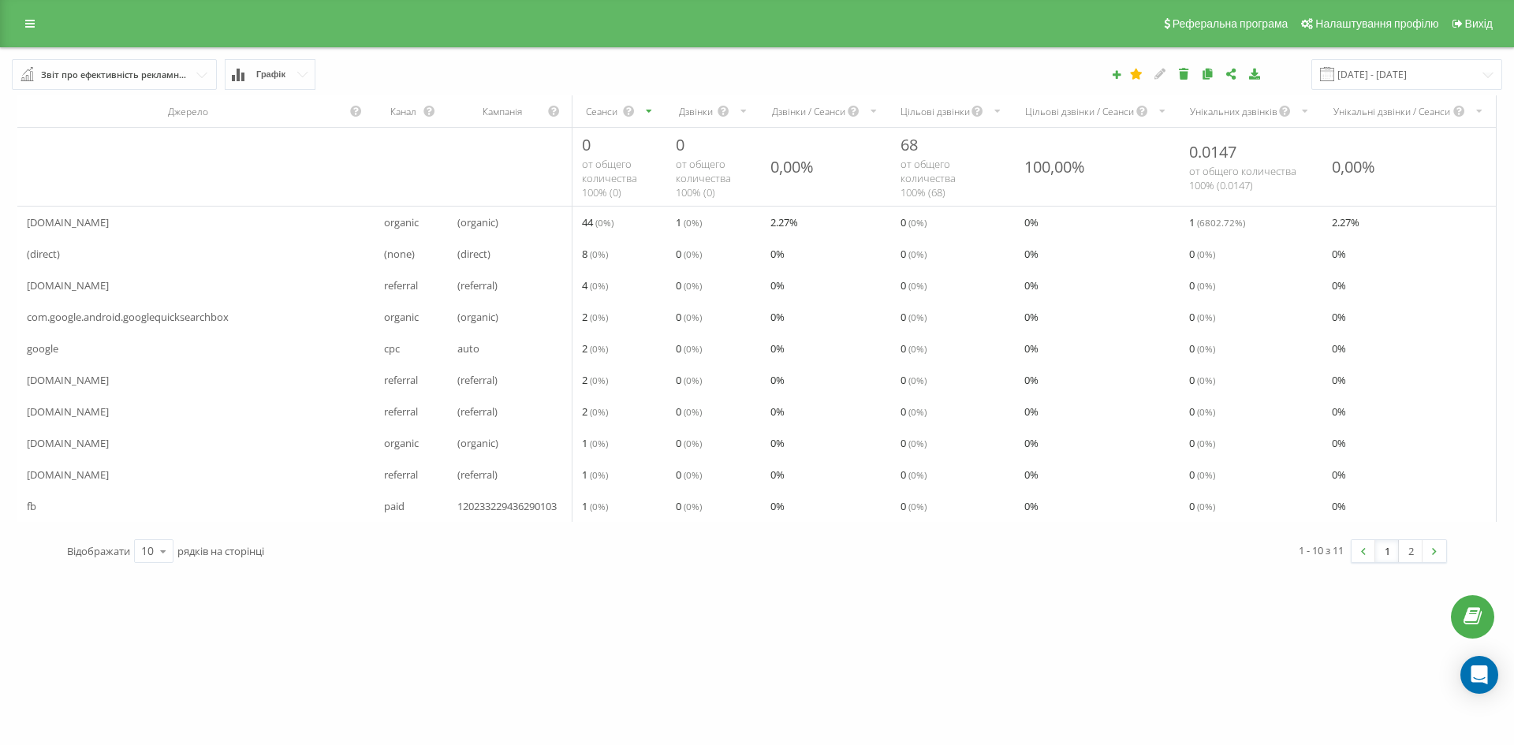
click at [207, 102] on div "Джерело" at bounding box center [195, 111] width 357 height 32
